Goal: Task Accomplishment & Management: Complete application form

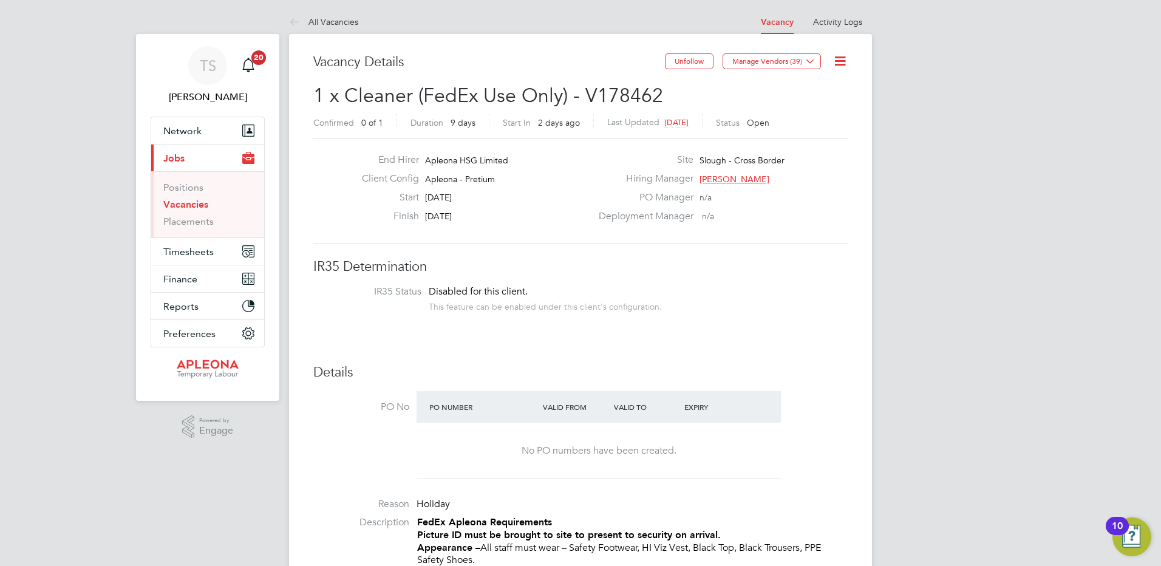
click at [171, 203] on link "Vacancies" at bounding box center [185, 205] width 45 height 12
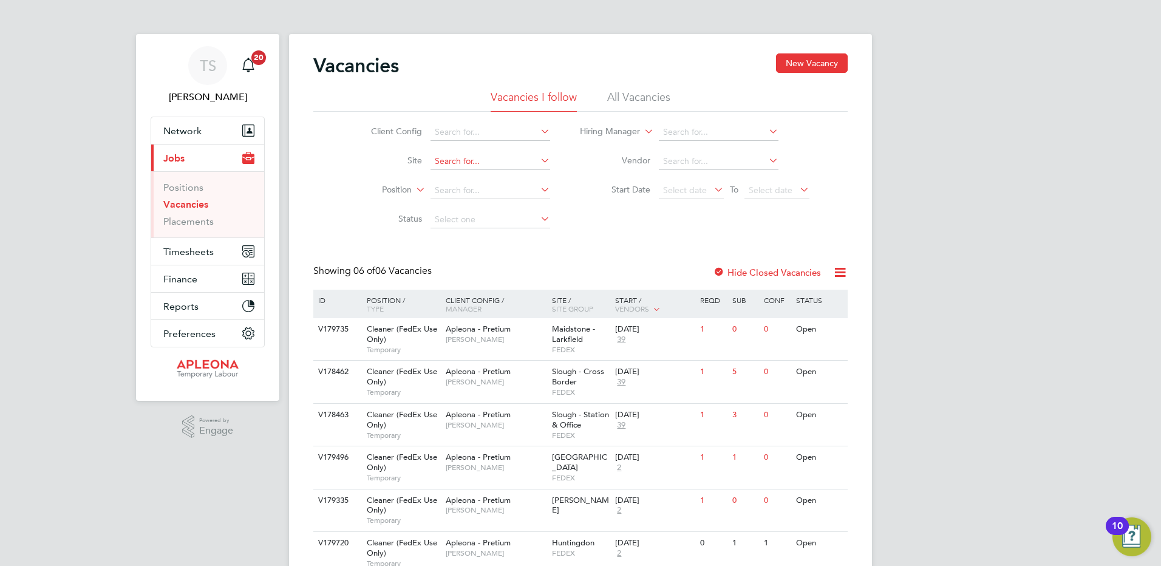
click at [447, 161] on input at bounding box center [490, 161] width 120 height 17
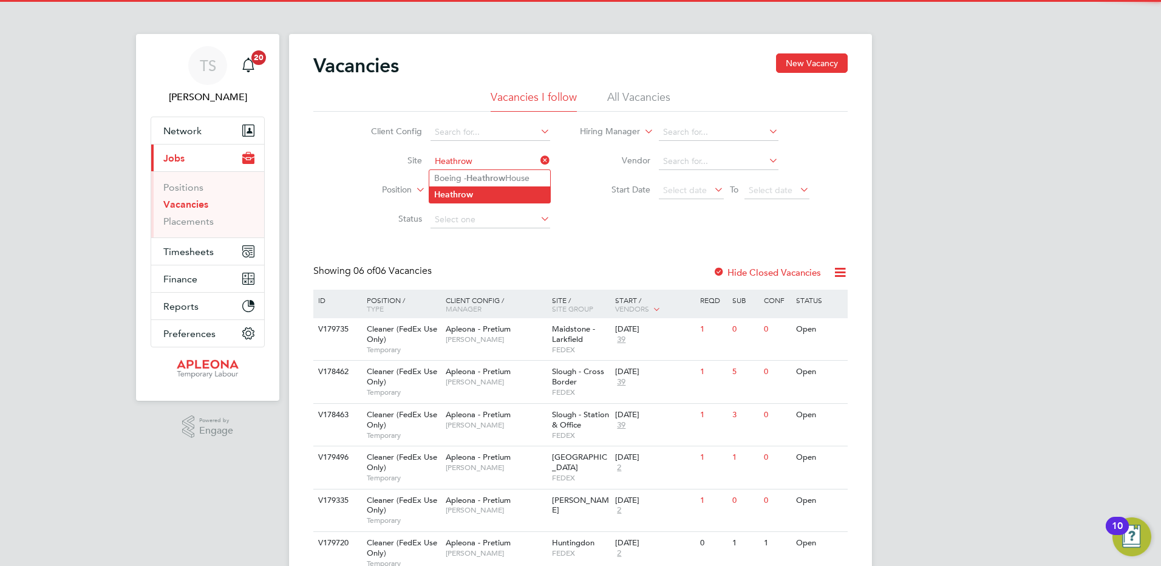
type input "Heathrow"
click at [455, 192] on b "Heathrow" at bounding box center [453, 194] width 39 height 10
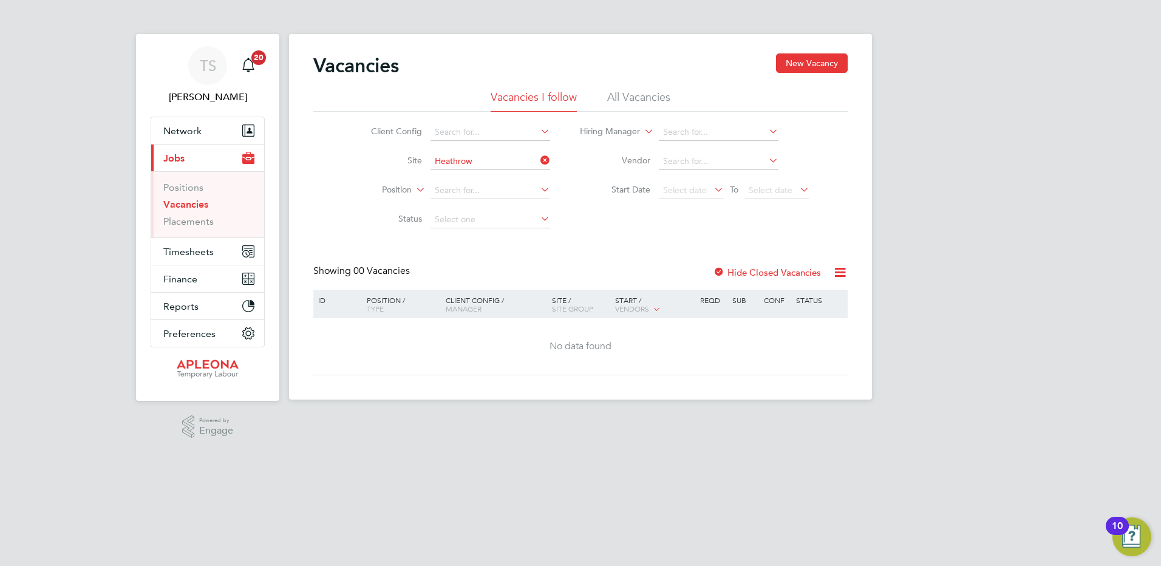
click at [772, 268] on label "Hide Closed Vacancies" at bounding box center [767, 273] width 108 height 12
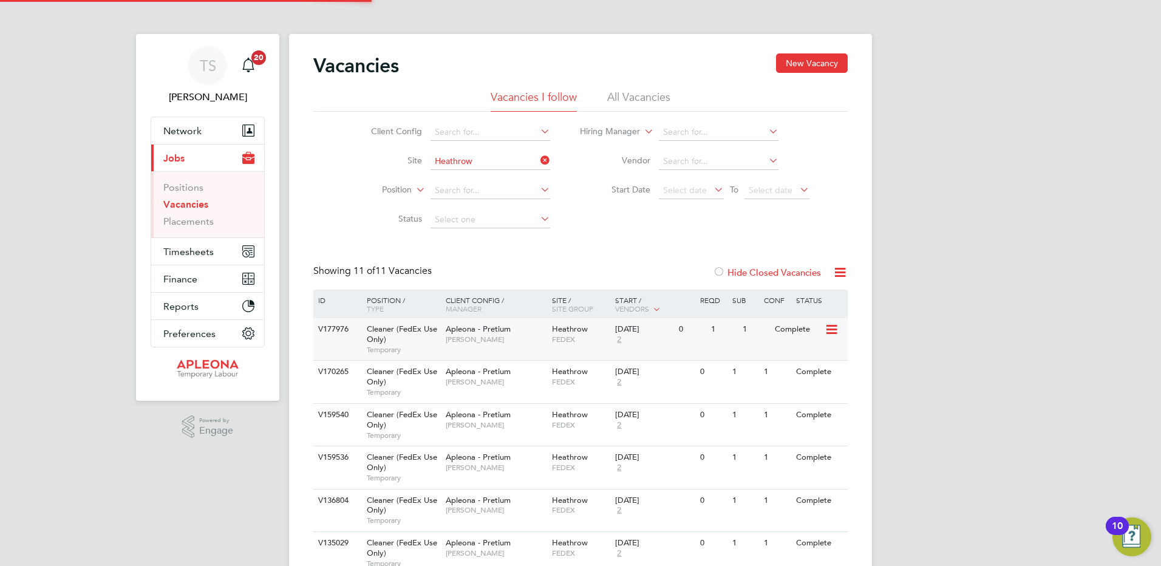
click at [552, 332] on span "Heathrow" at bounding box center [570, 329] width 36 height 10
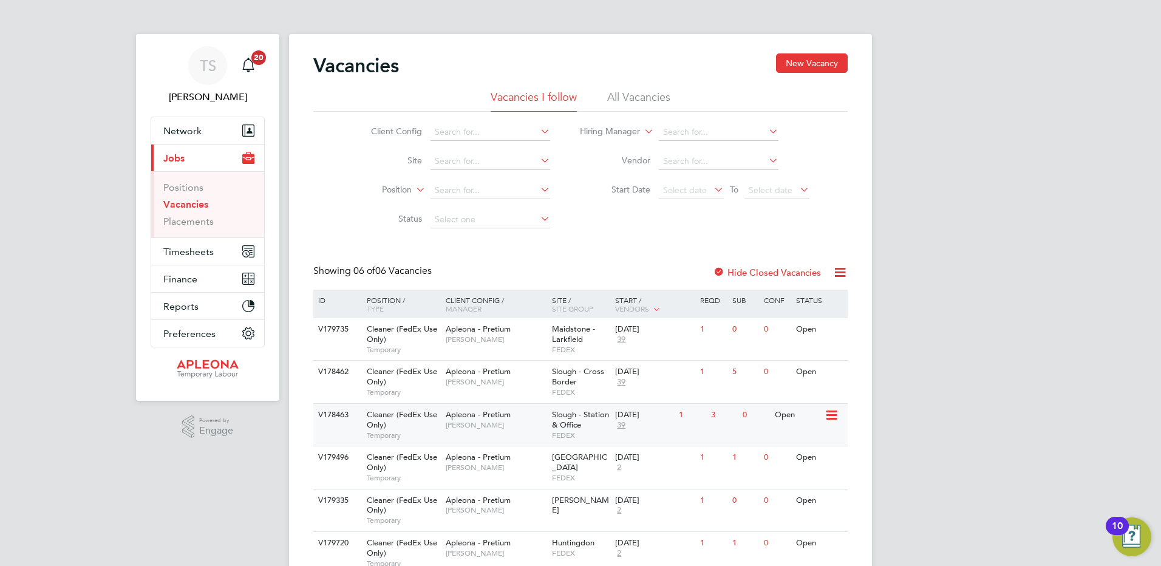
scroll to position [52, 0]
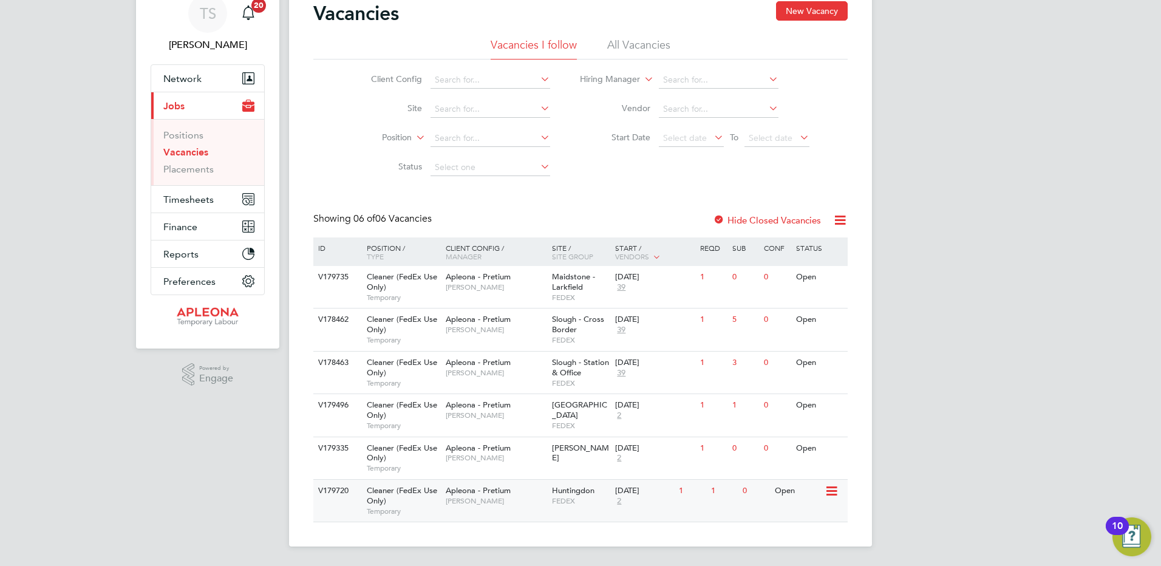
click at [832, 487] on icon at bounding box center [830, 491] width 12 height 15
click at [799, 518] on li "View Details" at bounding box center [801, 519] width 70 height 17
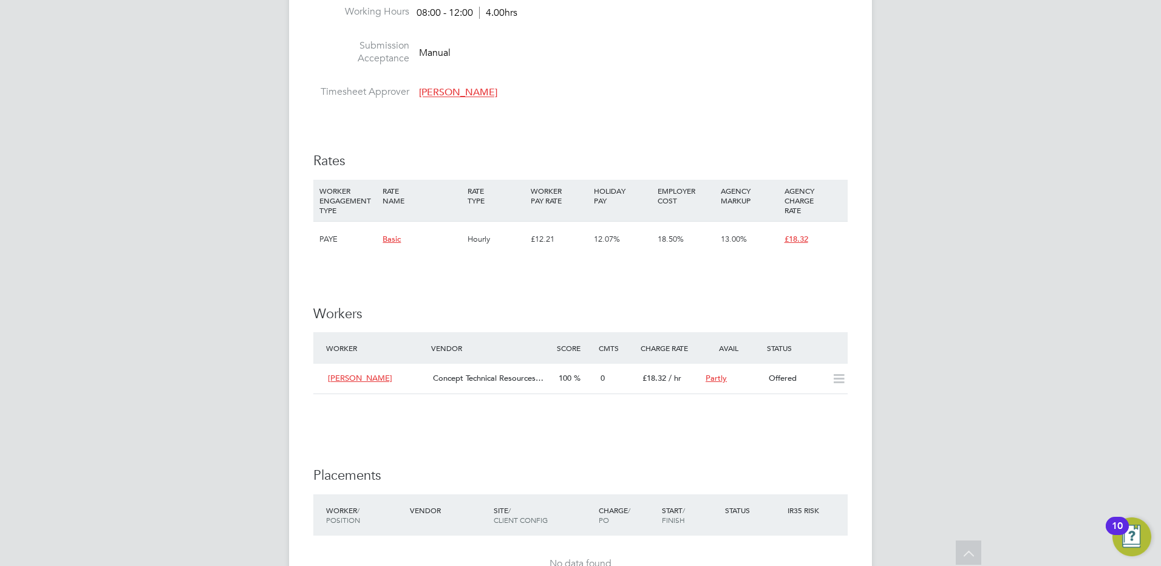
scroll to position [968, 0]
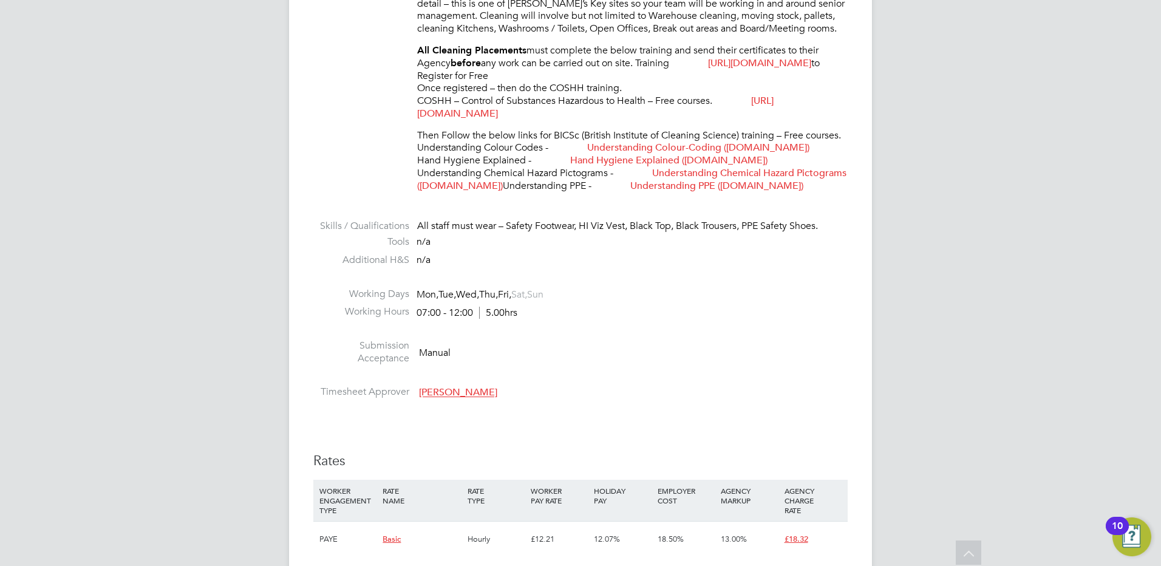
scroll to position [546, 0]
